Goal: Share content: Share content

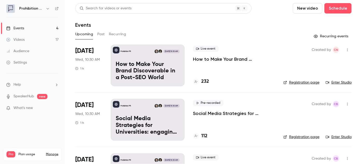
click at [101, 34] on button "Past" at bounding box center [101, 34] width 8 height 8
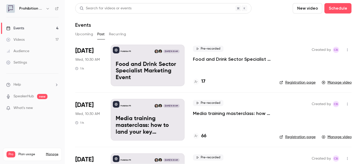
click at [33, 38] on link "Videos 17" at bounding box center [32, 39] width 65 height 11
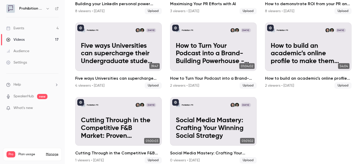
scroll to position [323, 0]
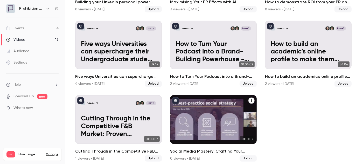
click at [208, 148] on h2 "Social Media Mastery: Crafting Your Winning Social Strategy" at bounding box center [213, 151] width 87 height 6
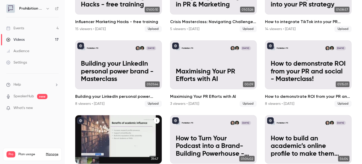
scroll to position [205, 0]
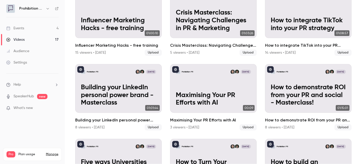
click at [22, 29] on div "Events" at bounding box center [15, 28] width 18 height 5
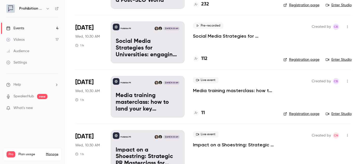
scroll to position [71, 0]
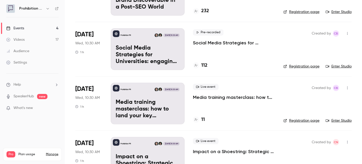
click at [18, 30] on div "Events" at bounding box center [15, 28] width 18 height 5
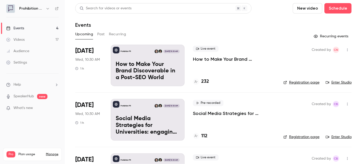
click at [104, 29] on div "Search for videos or events New video Schedule Events Upcoming Past Recurring R…" at bounding box center [213, 129] width 276 height 252
click at [100, 35] on button "Past" at bounding box center [101, 34] width 8 height 8
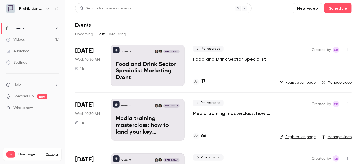
click at [121, 33] on button "Recurring" at bounding box center [117, 34] width 17 height 8
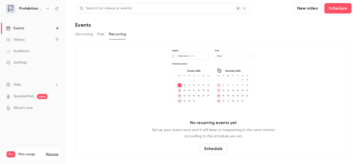
click at [98, 36] on button "Past" at bounding box center [101, 34] width 8 height 8
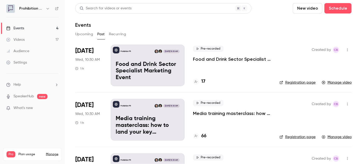
click at [87, 33] on button "Upcoming" at bounding box center [84, 34] width 18 height 8
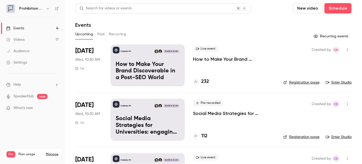
click at [19, 29] on div "Events" at bounding box center [15, 28] width 18 height 5
click at [96, 35] on div "Upcoming Past Recurring" at bounding box center [213, 34] width 276 height 8
click at [99, 34] on button "Past" at bounding box center [101, 34] width 8 height 8
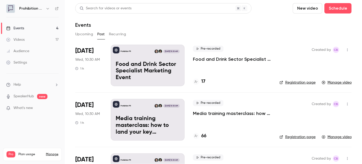
click at [31, 41] on link "Videos 17" at bounding box center [32, 39] width 65 height 11
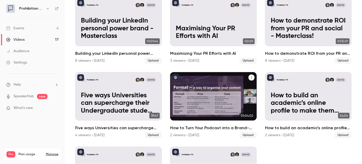
scroll to position [283, 0]
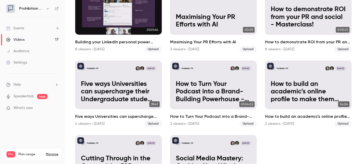
click at [156, 39] on h2 "Building your LinkedIn personal power brand - Masterclass" at bounding box center [118, 42] width 87 height 6
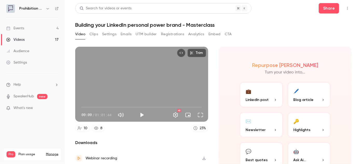
click at [345, 8] on icon "Top Bar Actions" at bounding box center [347, 8] width 4 height 4
click at [334, 34] on div "Duplicate as new event" at bounding box center [323, 34] width 41 height 5
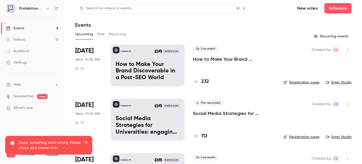
click at [87, 144] on icon "close" at bounding box center [87, 142] width 4 height 4
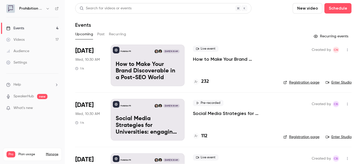
click at [25, 41] on link "Videos 17" at bounding box center [32, 39] width 65 height 11
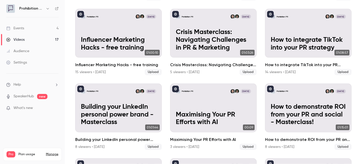
scroll to position [189, 0]
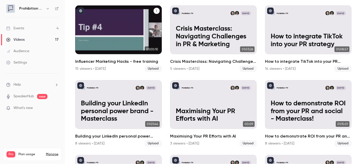
click at [110, 59] on h2 "Influencer Marketing Hacks - free training" at bounding box center [118, 61] width 87 height 6
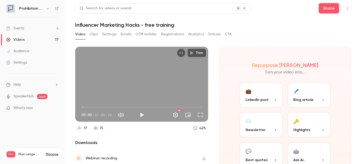
click at [347, 8] on icon "Top Bar Actions" at bounding box center [347, 8] width 1 height 3
click at [323, 9] on div at bounding box center [181, 82] width 362 height 164
click at [323, 9] on button "Share" at bounding box center [329, 8] width 20 height 10
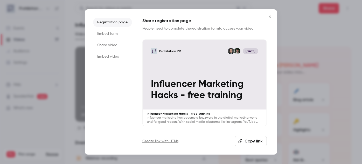
click at [251, 137] on button "Copy link" at bounding box center [251, 141] width 32 height 10
click at [59, 136] on div at bounding box center [181, 82] width 362 height 164
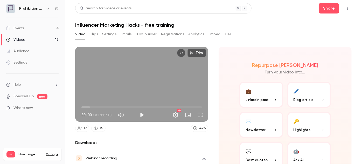
click at [27, 29] on link "Events 4" at bounding box center [32, 28] width 65 height 11
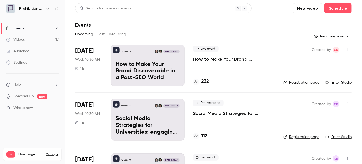
click at [25, 34] on link "Videos 17" at bounding box center [32, 39] width 65 height 11
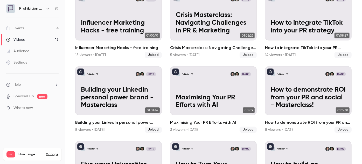
scroll to position [212, 0]
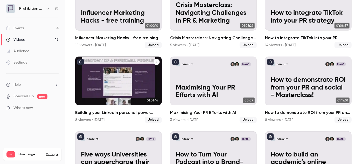
click at [157, 112] on h2 "Building your LinkedIn personal power brand - Masterclass" at bounding box center [118, 112] width 87 height 6
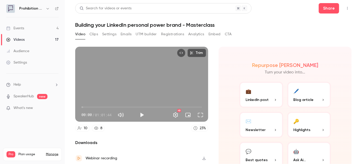
click at [346, 7] on button "Top Bar Actions" at bounding box center [347, 8] width 8 height 8
click at [337, 33] on div "Duplicate as new event" at bounding box center [323, 34] width 41 height 5
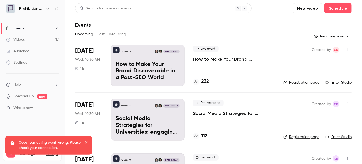
click at [90, 140] on div "Oops, something went wrong. Please check your connection." at bounding box center [48, 145] width 87 height 19
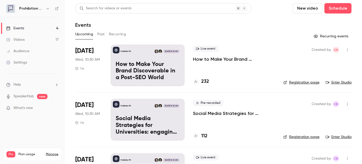
click at [18, 41] on div "Videos" at bounding box center [15, 39] width 18 height 5
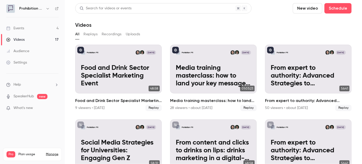
click at [28, 40] on link "Videos 17" at bounding box center [32, 39] width 65 height 11
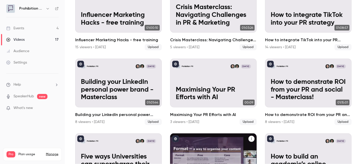
scroll to position [181, 0]
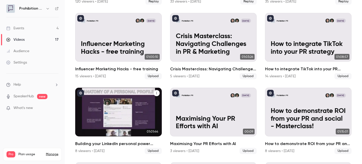
click at [117, 135] on link "Prohibition PR [DATE] Building your LinkedIn personal power brand - Masterclass…" at bounding box center [118, 121] width 87 height 66
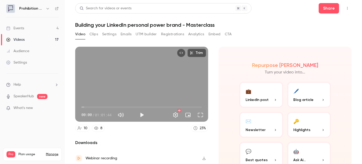
scroll to position [18, 0]
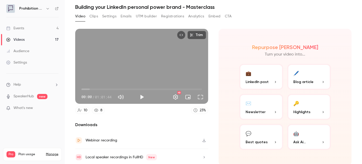
click at [171, 16] on button "Registrations" at bounding box center [172, 16] width 23 height 8
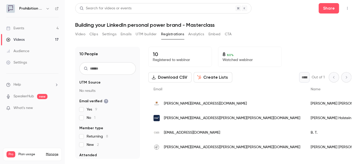
click at [219, 73] on button "Create Lists" at bounding box center [213, 77] width 39 height 10
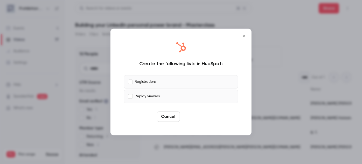
click at [198, 112] on button "Create" at bounding box center [193, 117] width 23 height 10
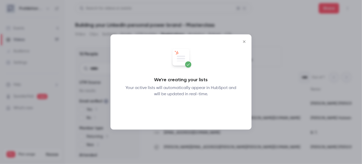
click at [179, 111] on button "Okay" at bounding box center [181, 111] width 19 height 10
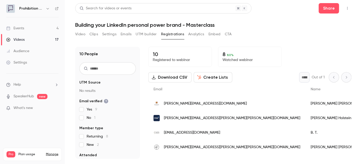
click at [85, 36] on div "Video Clips Settings Emails UTM builder Registrations Analytics Embed CTA" at bounding box center [153, 34] width 157 height 8
click at [350, 9] on button "Top Bar Actions" at bounding box center [347, 8] width 8 height 8
click at [339, 37] on div "Duplicate as new event" at bounding box center [327, 34] width 41 height 5
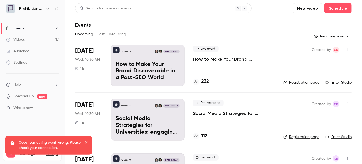
click at [87, 142] on icon "close" at bounding box center [87, 142] width 4 height 4
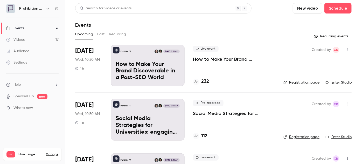
click at [27, 40] on link "Videos 17" at bounding box center [32, 39] width 65 height 11
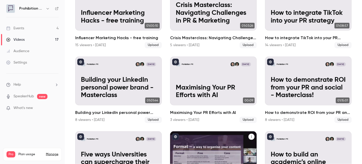
scroll to position [205, 0]
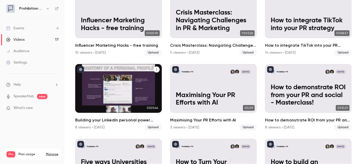
click at [141, 117] on h2 "Building your LinkedIn personal power brand - Masterclass" at bounding box center [118, 120] width 87 height 6
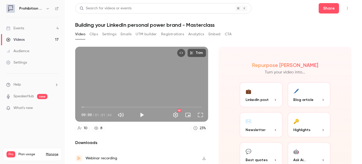
scroll to position [18, 0]
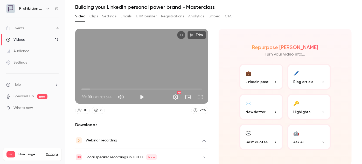
click at [31, 28] on link "Events 4" at bounding box center [32, 28] width 65 height 11
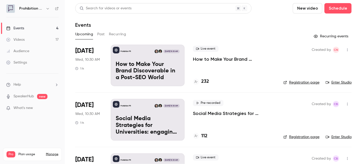
click at [108, 6] on div "Search for videos or events" at bounding box center [106, 8] width 52 height 5
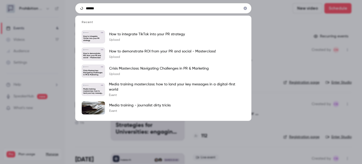
type input "******"
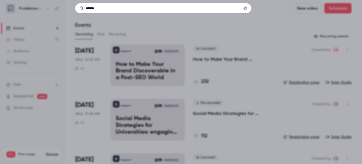
click at [245, 7] on icon "Clear" at bounding box center [245, 8] width 3 height 3
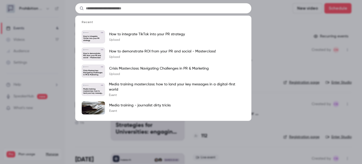
click at [261, 21] on div "Recent Prohibition PR [DATE] How to integrate TikTok into your PR strategy How …" at bounding box center [181, 82] width 362 height 164
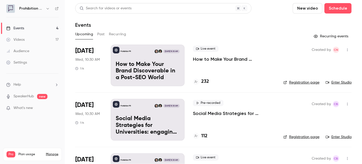
click at [102, 34] on button "Past" at bounding box center [101, 34] width 8 height 8
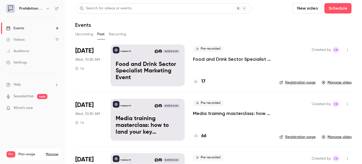
click at [83, 34] on button "Upcoming" at bounding box center [84, 34] width 18 height 8
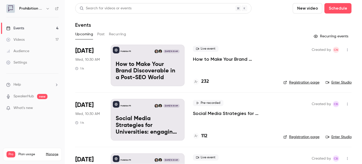
click at [103, 33] on button "Past" at bounding box center [101, 34] width 8 height 8
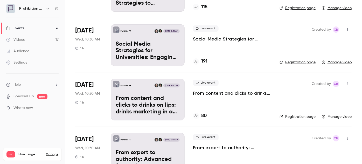
scroll to position [203, 0]
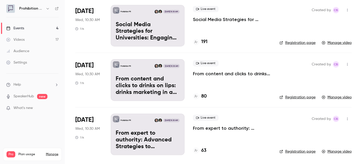
click at [212, 126] on p "From expert to authority: Advanced Strategies to Supercharge your B2B Thought L…" at bounding box center [232, 128] width 78 height 6
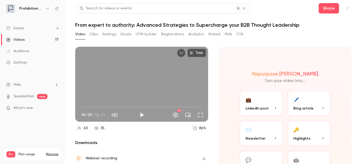
click at [343, 8] on button "Top Bar Actions" at bounding box center [347, 8] width 8 height 8
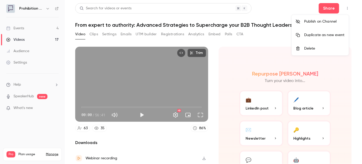
click at [323, 10] on div at bounding box center [181, 82] width 362 height 164
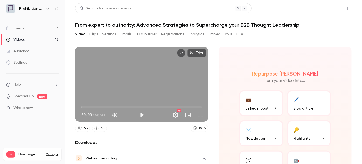
click at [323, 10] on button "Share" at bounding box center [329, 8] width 20 height 10
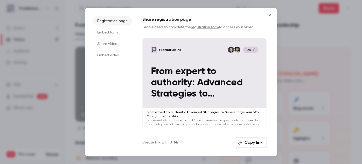
click at [245, 143] on button "Copy link" at bounding box center [251, 142] width 32 height 10
